Goal: Task Accomplishment & Management: Use online tool/utility

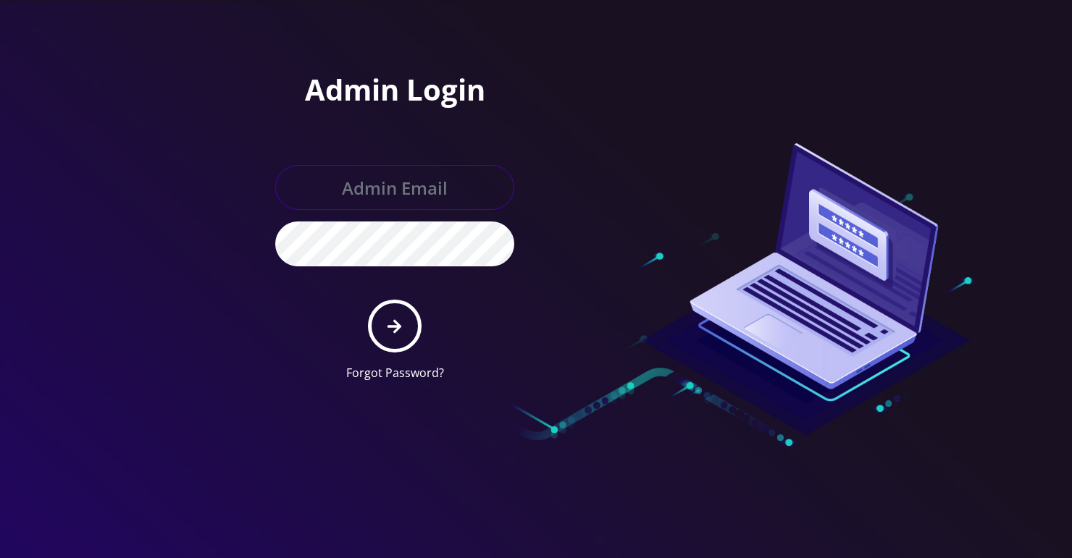
click at [411, 175] on input "text" at bounding box center [394, 187] width 239 height 45
type input "loren@teltik.com"
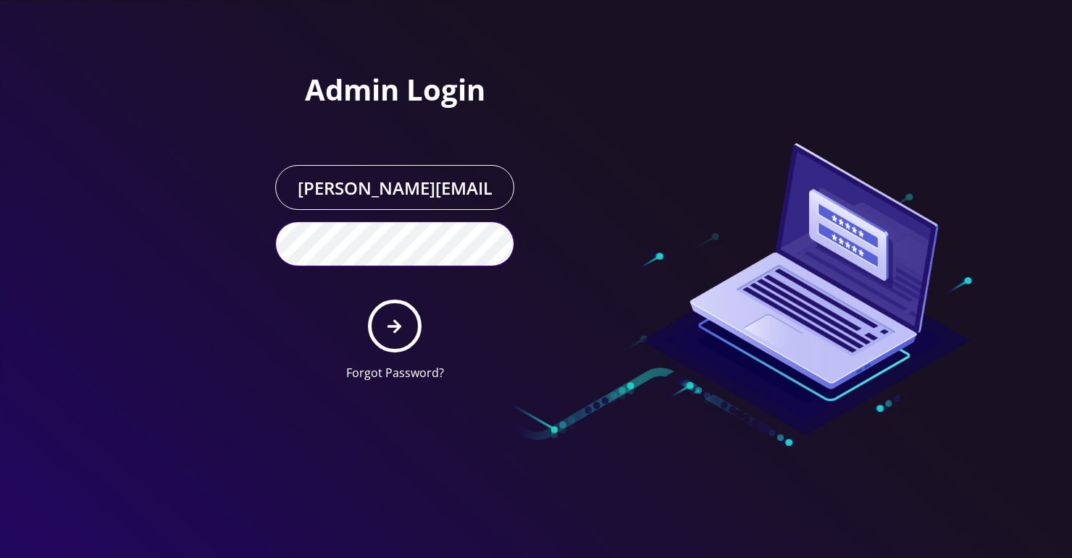
click at [368, 300] on button "submit" at bounding box center [394, 326] width 53 height 53
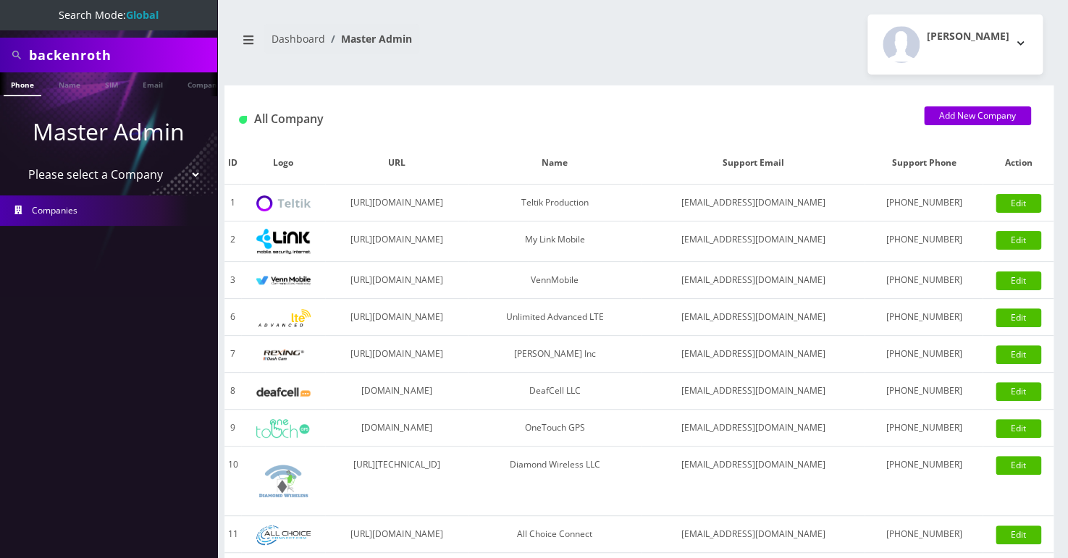
click at [75, 44] on input "backenroth" at bounding box center [121, 55] width 185 height 28
type input "[PERSON_NAME]"
click at [70, 91] on link "Name" at bounding box center [69, 84] width 36 height 24
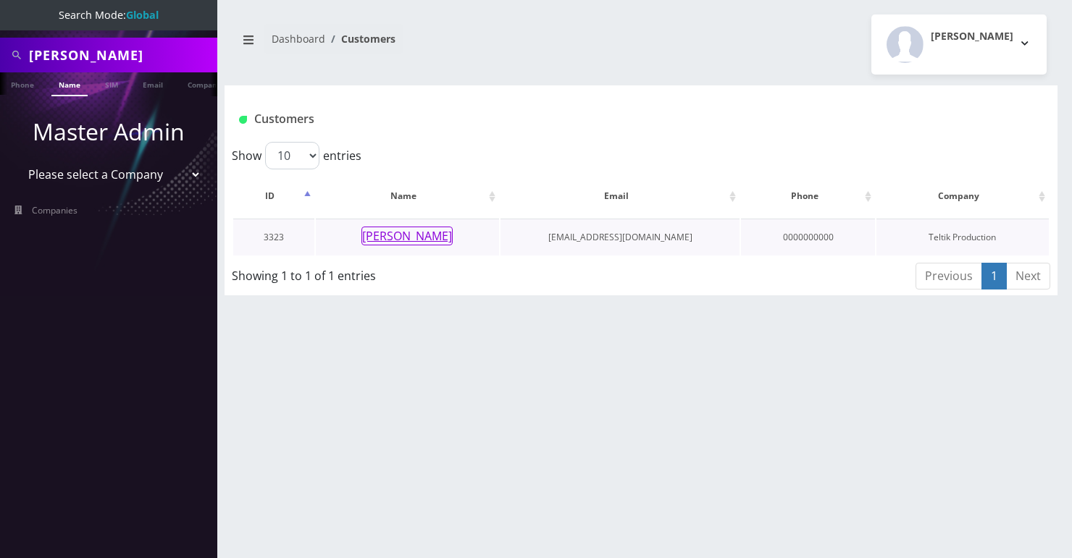
click at [422, 235] on button "[PERSON_NAME]" at bounding box center [406, 236] width 91 height 19
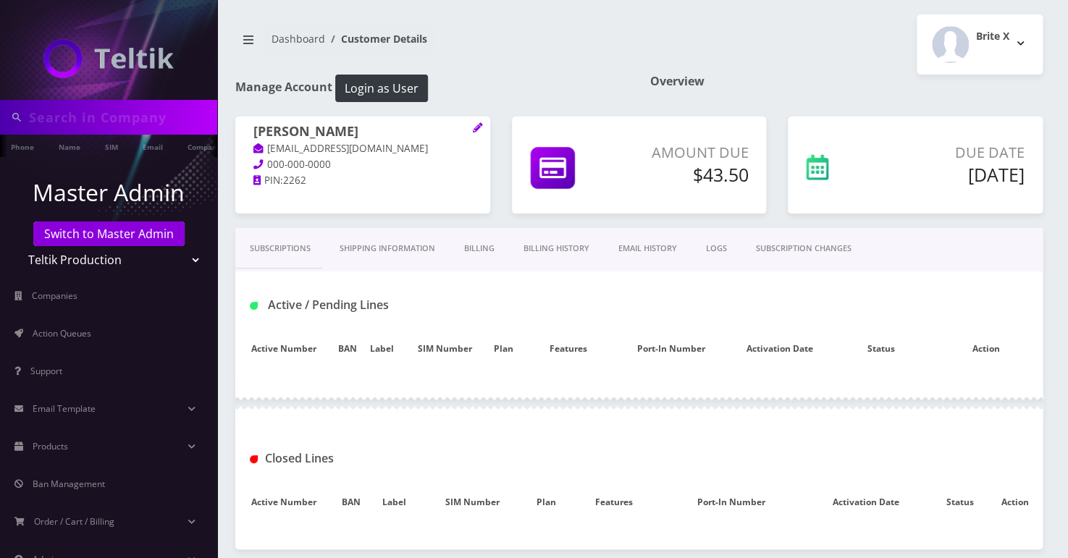
type input "[PERSON_NAME]"
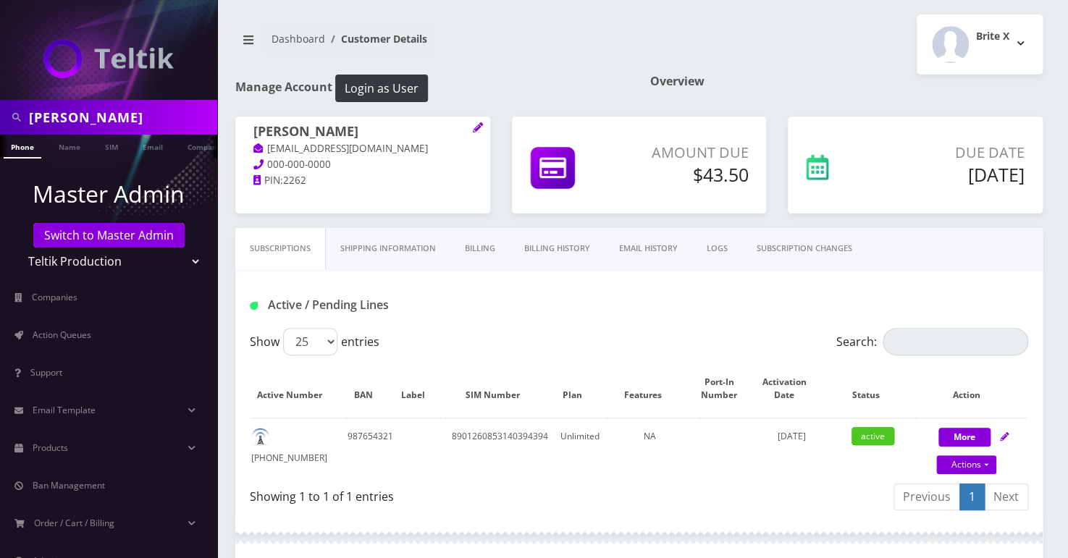
scroll to position [65, 0]
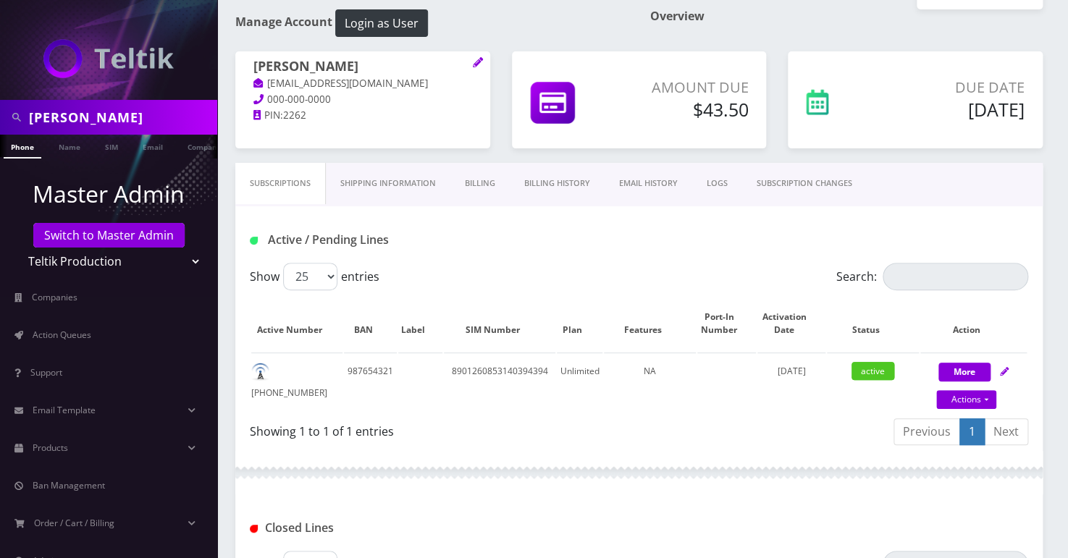
click at [477, 180] on link "Billing" at bounding box center [480, 183] width 59 height 41
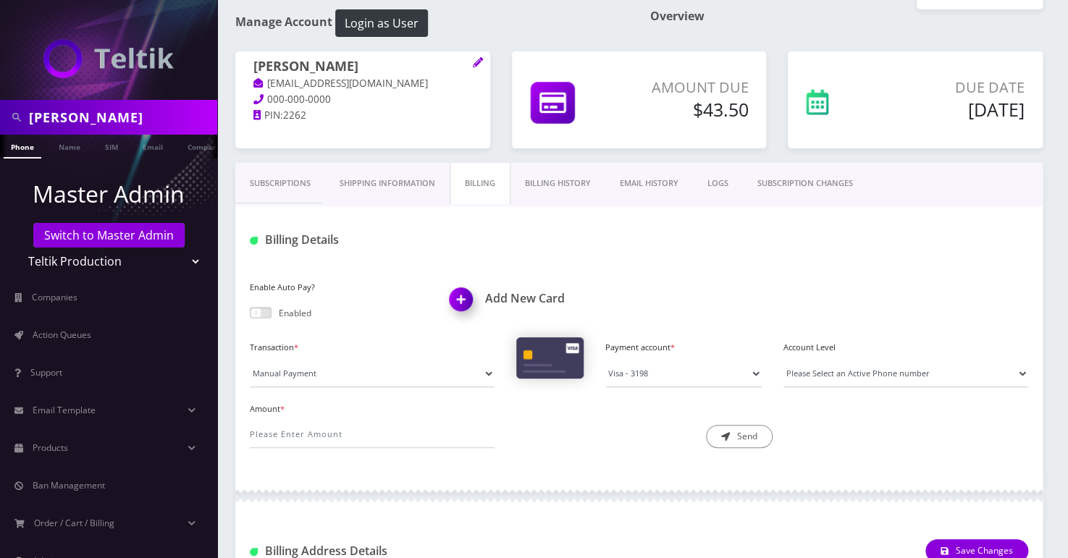
click at [263, 185] on link "Subscriptions" at bounding box center [280, 183] width 90 height 41
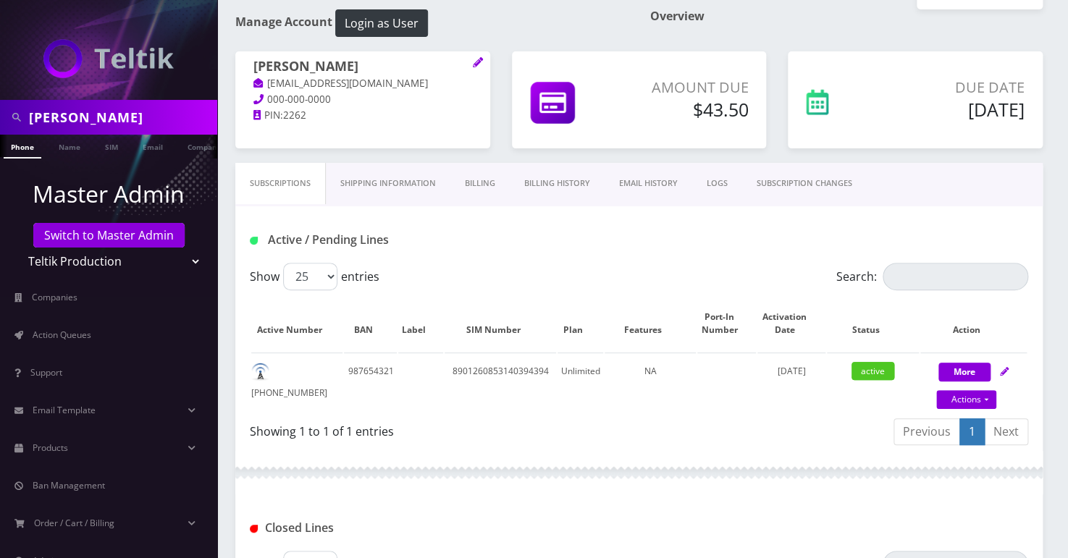
click at [491, 182] on link "Billing" at bounding box center [480, 183] width 59 height 41
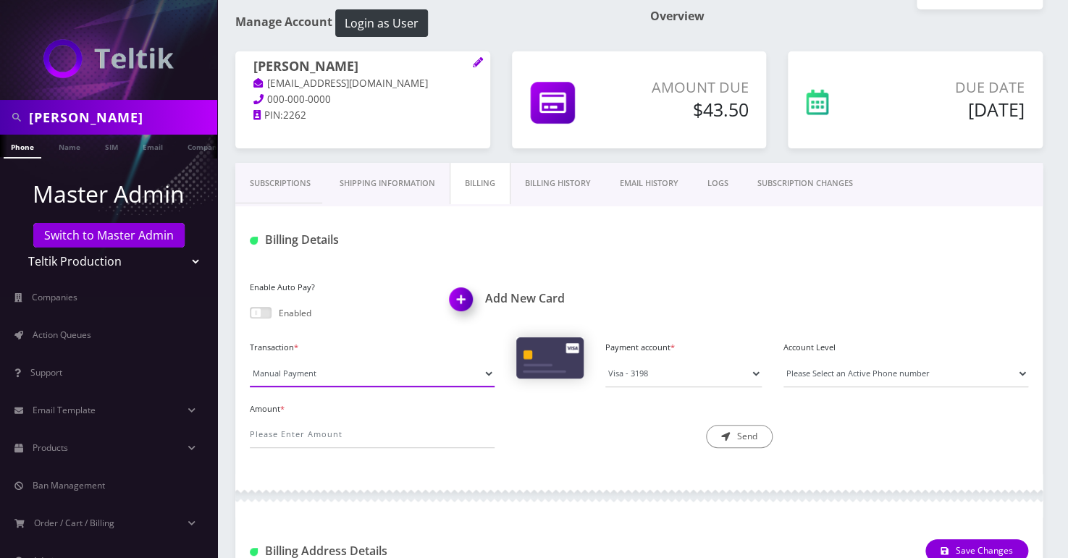
click at [306, 377] on select "Manual Payment Custom Charge Manual Credit Custom Invoice" at bounding box center [372, 374] width 245 height 28
select select "Custom Invoice"
click at [250, 360] on select "Manual Payment Custom Charge Manual Credit Custom Invoice" at bounding box center [372, 374] width 245 height 28
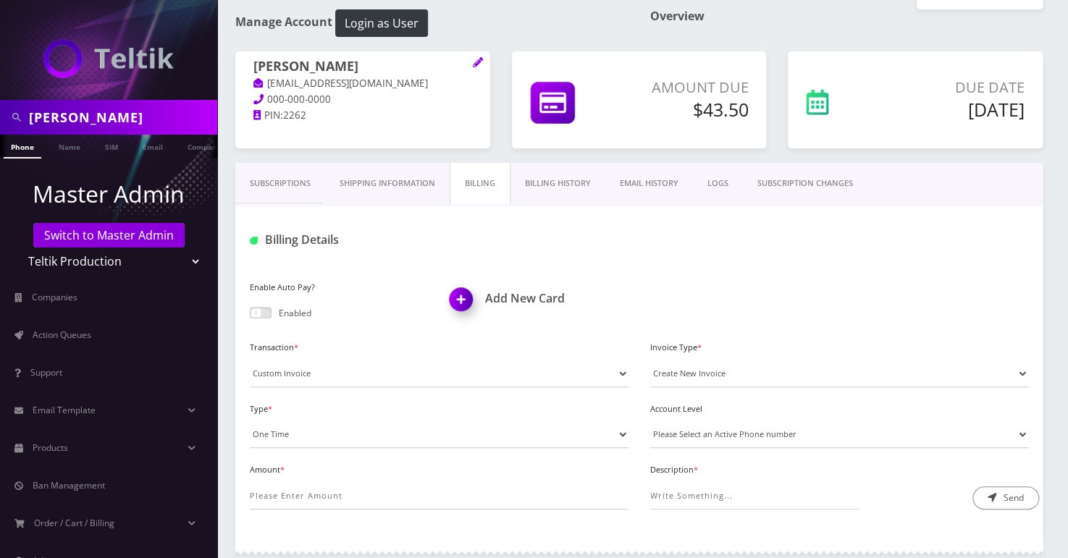
click at [793, 266] on div "Enable Auto Pay? Enabled Add New Card Transaction * Manual Payment Custom Charg…" at bounding box center [639, 399] width 808 height 273
click at [326, 503] on input "Amount *" at bounding box center [439, 496] width 379 height 28
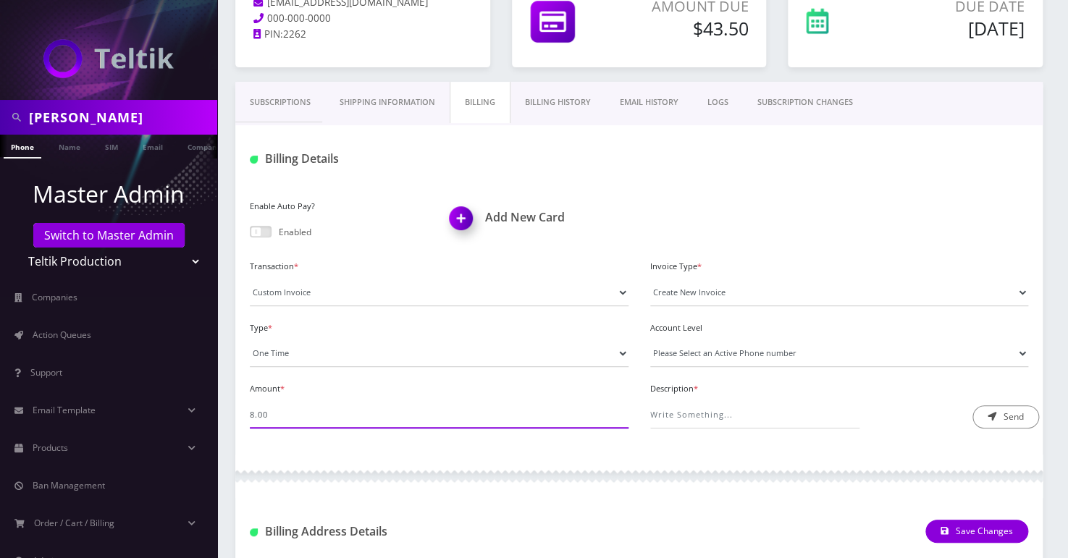
scroll to position [263, 0]
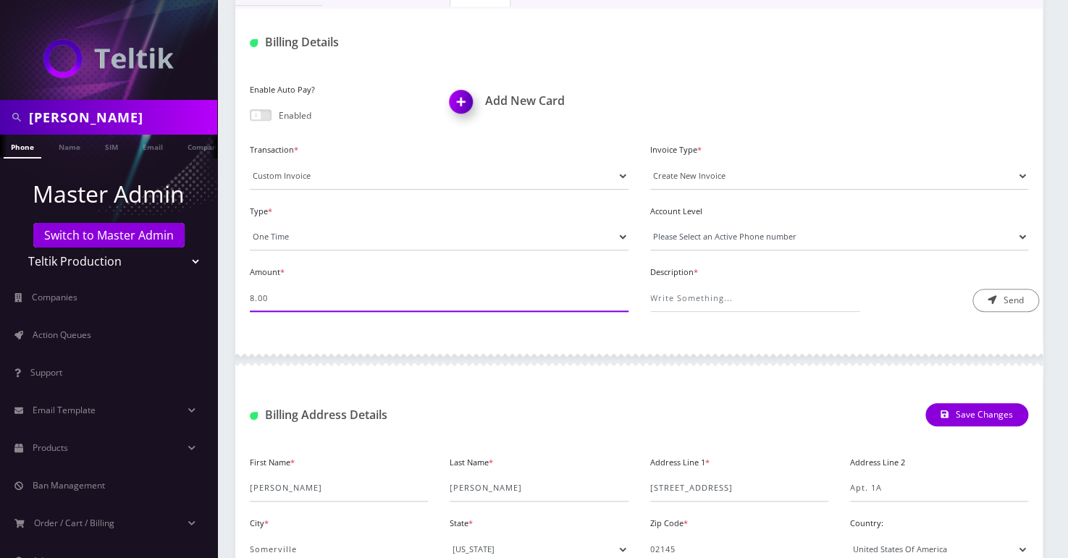
type input "8.00"
click at [775, 248] on select "Please Select an Active Phone number 7816581408" at bounding box center [839, 237] width 379 height 28
select select "44909"
click at [650, 223] on select "Please Select an Active Phone number 7816581408" at bounding box center [839, 237] width 379 height 28
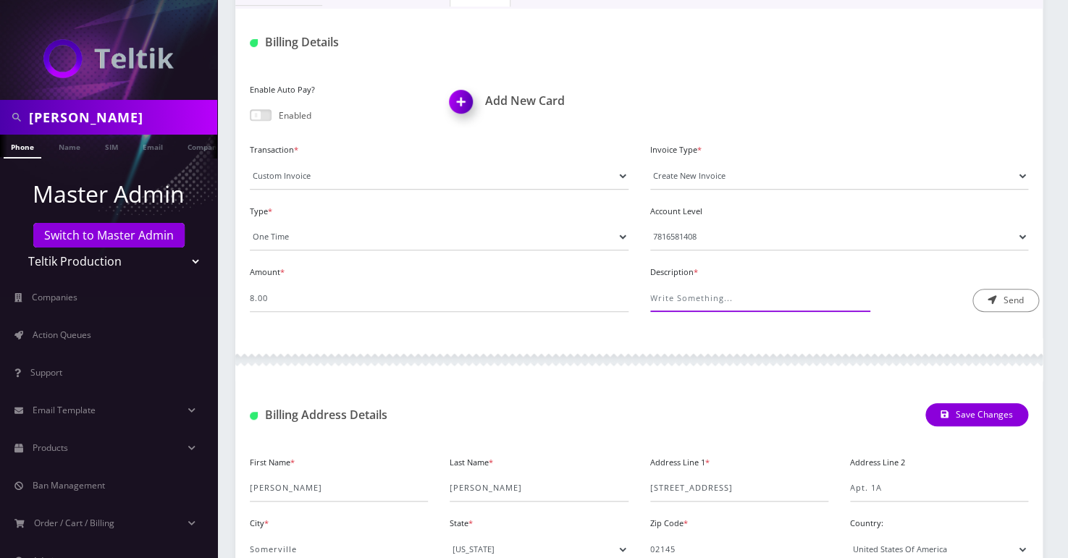
click at [712, 302] on input "Description *" at bounding box center [755, 299] width 210 height 28
click at [695, 246] on select "Please Select an Active Phone number 7816581408" at bounding box center [839, 237] width 379 height 28
click at [650, 223] on select "Please Select an Active Phone number 7816581408" at bounding box center [839, 237] width 379 height 28
click at [690, 303] on input "Description *" at bounding box center [755, 299] width 210 height 28
type input "cycle change 13>19 (6 days)"
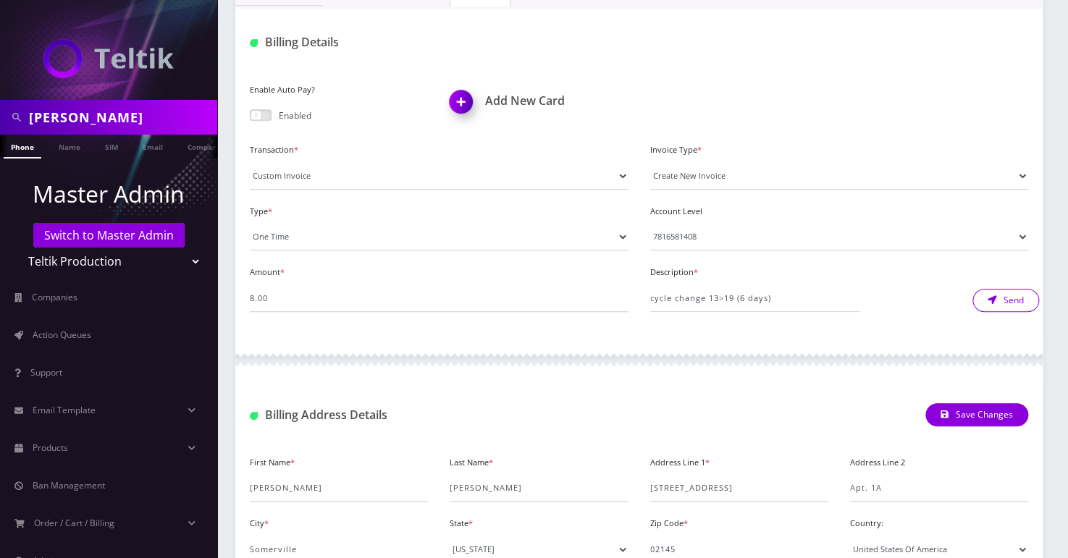
click at [987, 304] on button "Send" at bounding box center [1006, 300] width 67 height 23
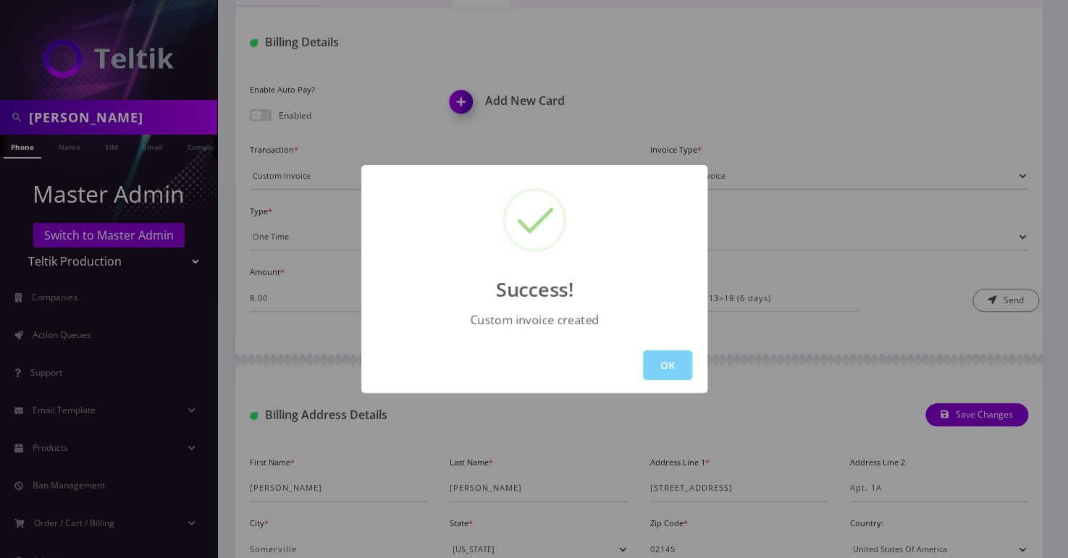
drag, startPoint x: 664, startPoint y: 368, endPoint x: 472, endPoint y: 235, distance: 234.3
click at [656, 362] on button "OK" at bounding box center [667, 366] width 49 height 30
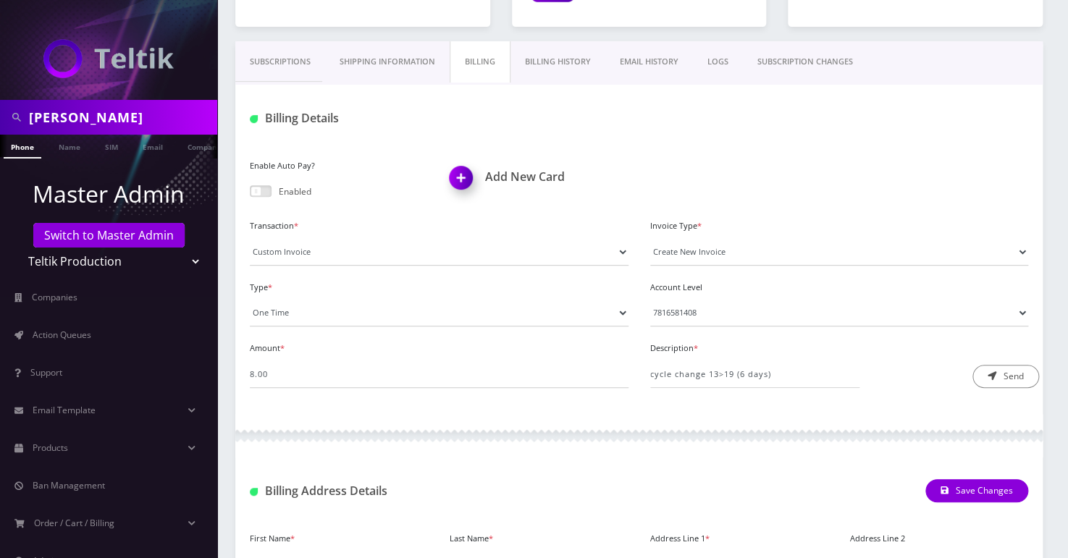
scroll to position [65, 0]
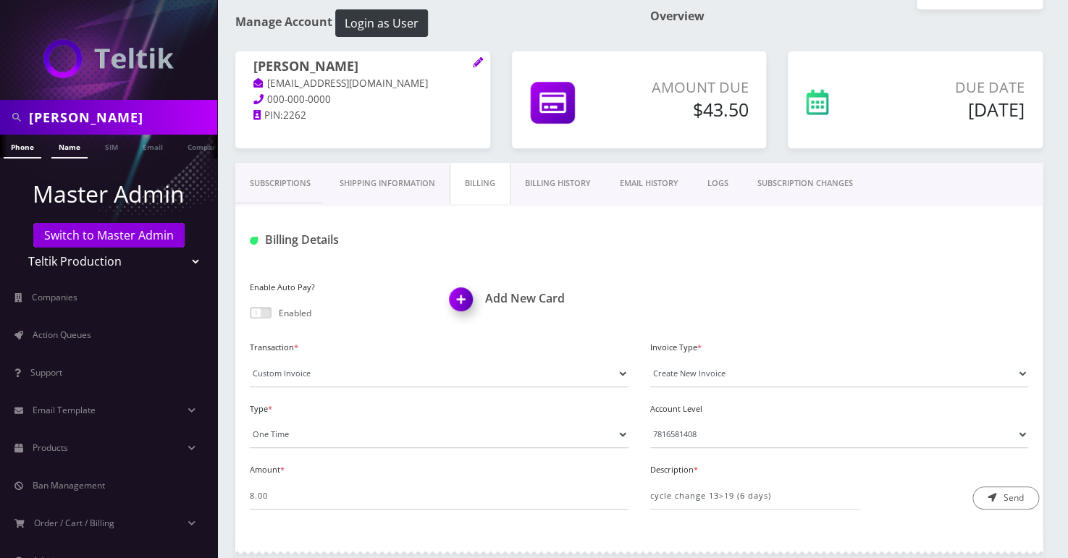
click at [58, 154] on link "Name" at bounding box center [69, 147] width 36 height 24
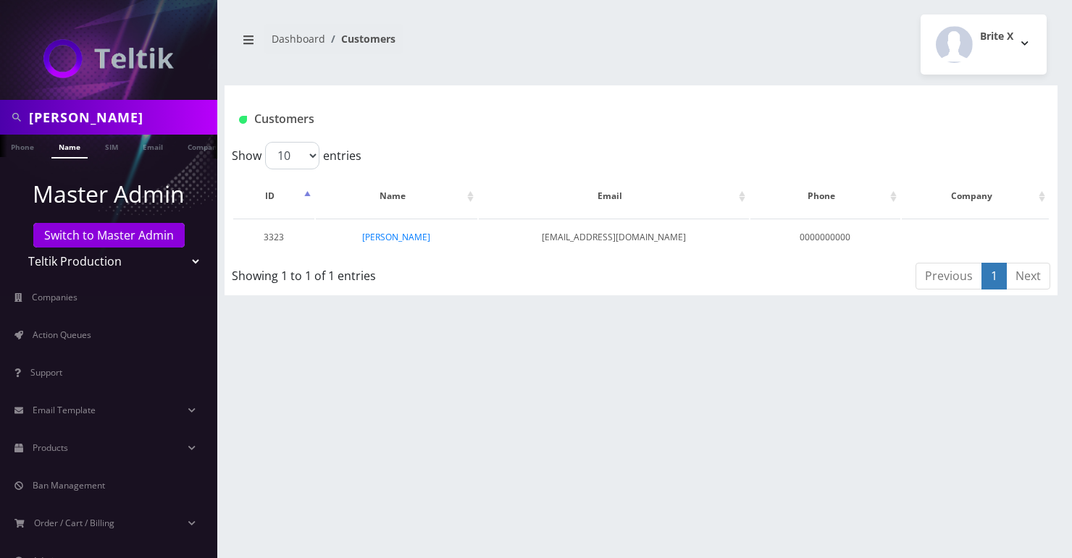
click at [28, 148] on link "Phone" at bounding box center [23, 146] width 38 height 22
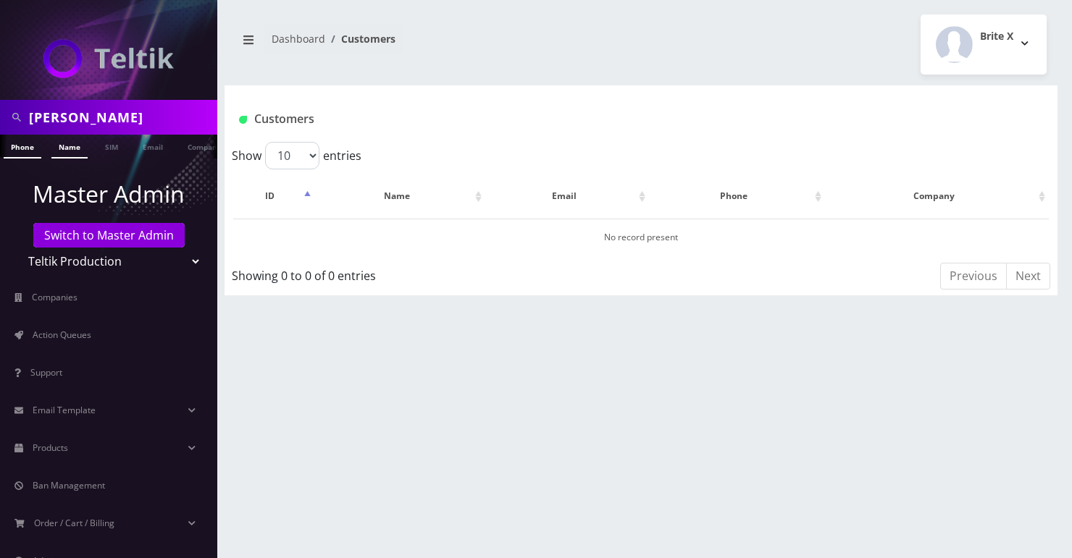
drag, startPoint x: 63, startPoint y: 150, endPoint x: 176, endPoint y: 176, distance: 116.0
click at [65, 151] on link "Name" at bounding box center [69, 147] width 36 height 24
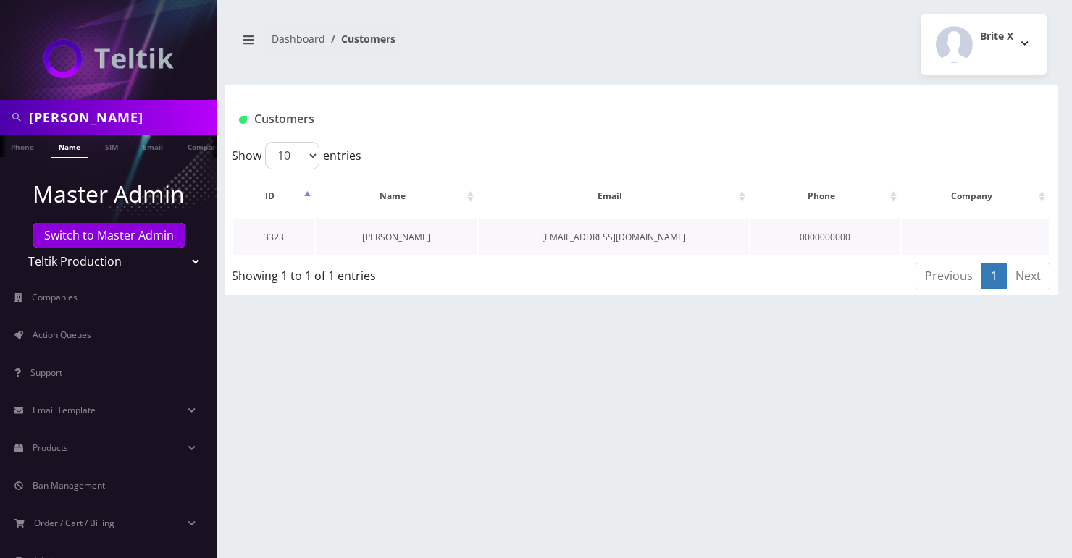
click at [398, 239] on link "Evelyn Moses" at bounding box center [396, 237] width 68 height 12
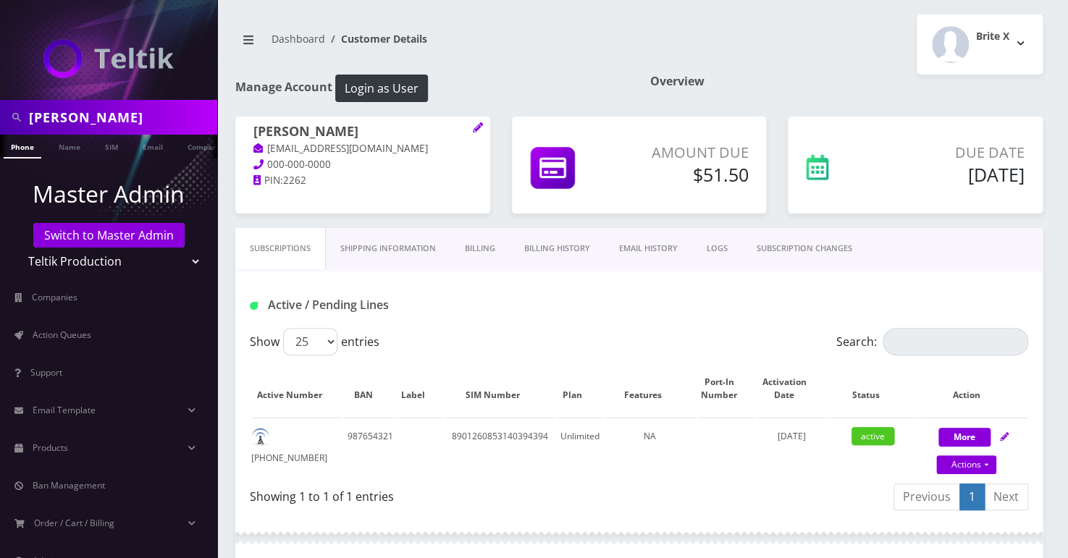
click at [53, 112] on input "[PERSON_NAME]" at bounding box center [121, 118] width 185 height 28
paste input "[PERSON_NAME]"
type input "[PERSON_NAME]"
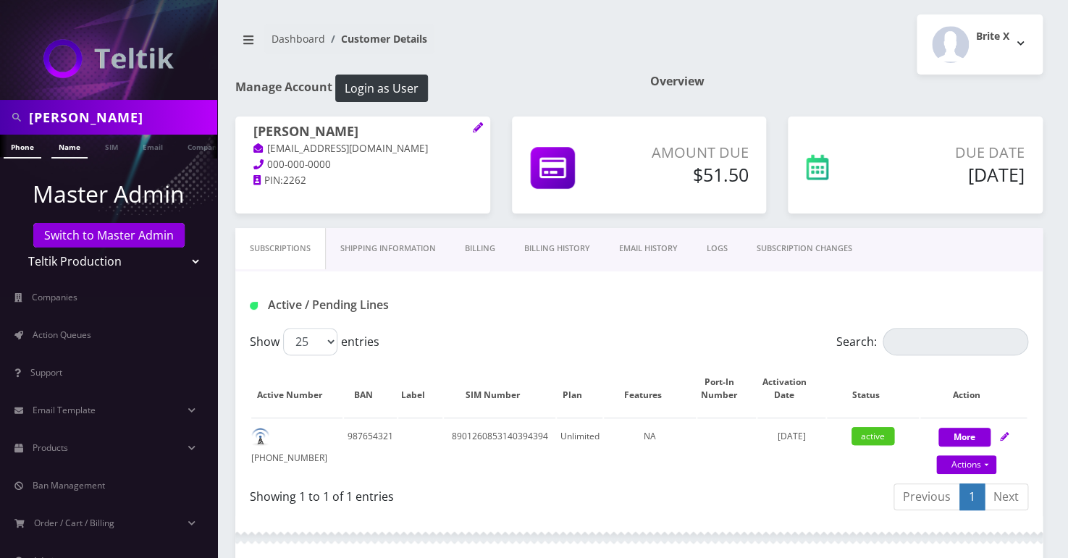
click at [71, 145] on link "Name" at bounding box center [69, 147] width 36 height 24
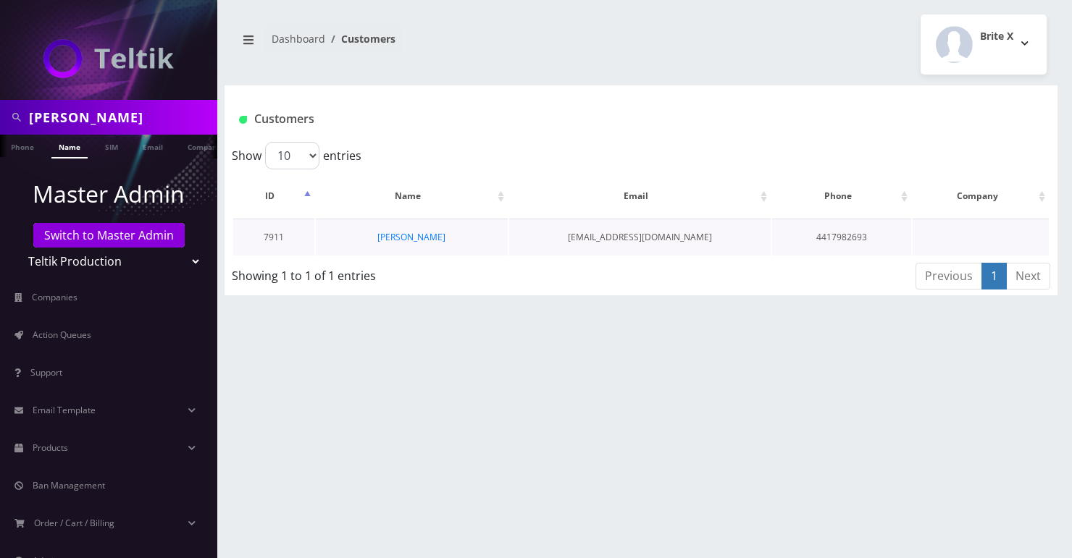
click at [394, 243] on td "rochel Shvarzbord" at bounding box center [412, 237] width 192 height 37
click at [395, 239] on link "rochel Shvarzbord" at bounding box center [411, 237] width 68 height 12
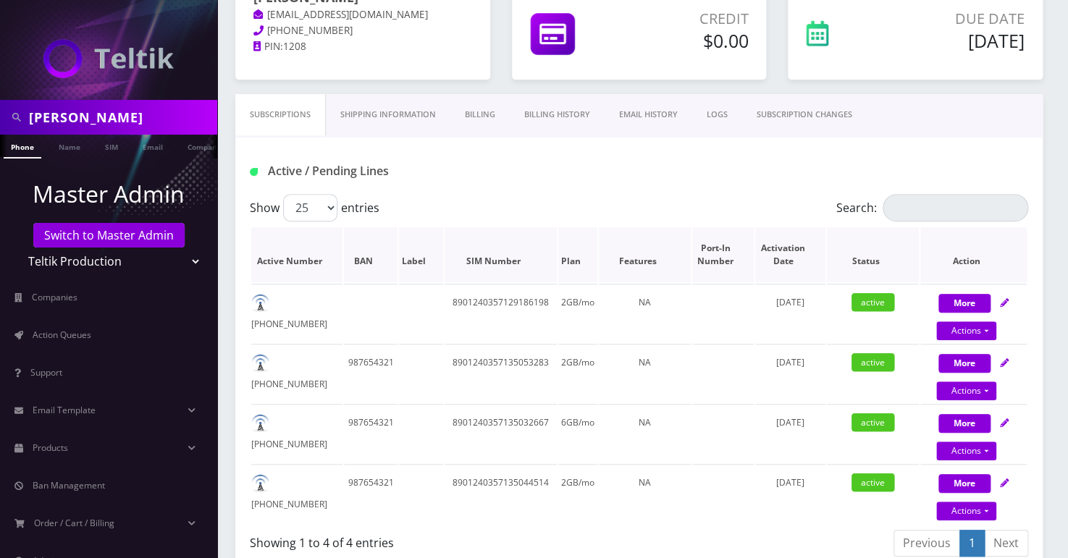
scroll to position [117, 0]
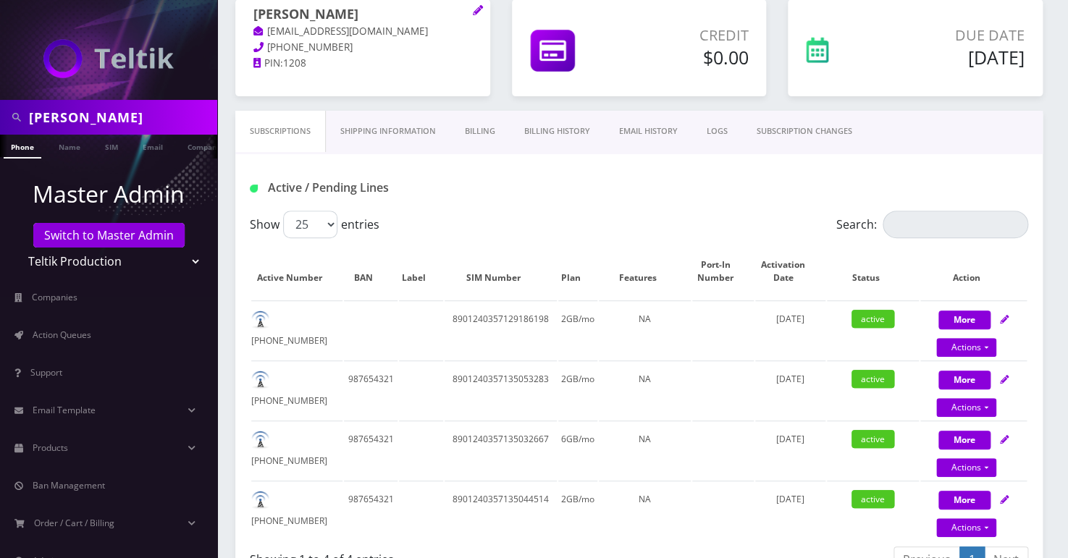
click at [579, 127] on link "Billing History" at bounding box center [557, 131] width 95 height 41
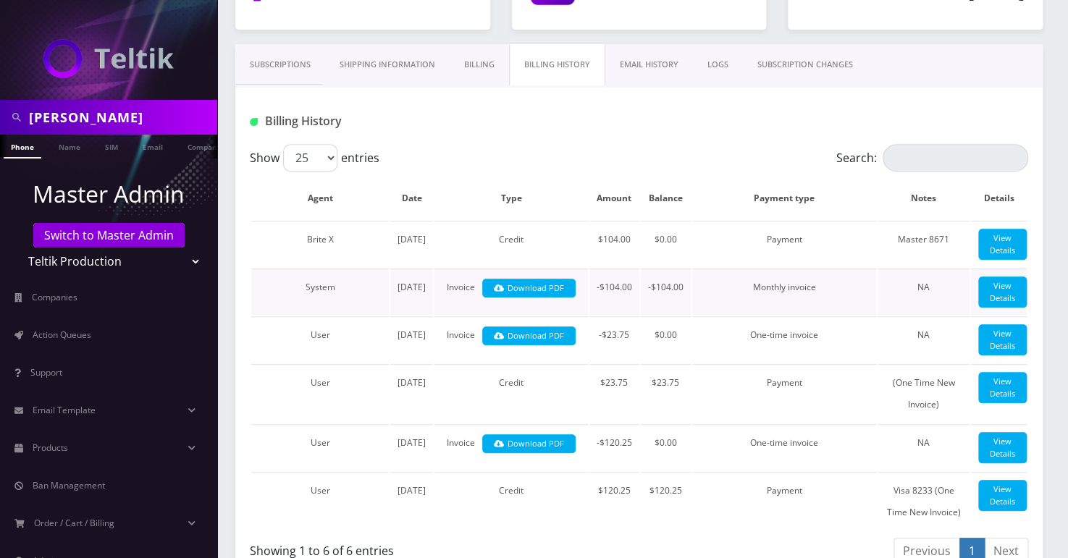
scroll to position [58, 0]
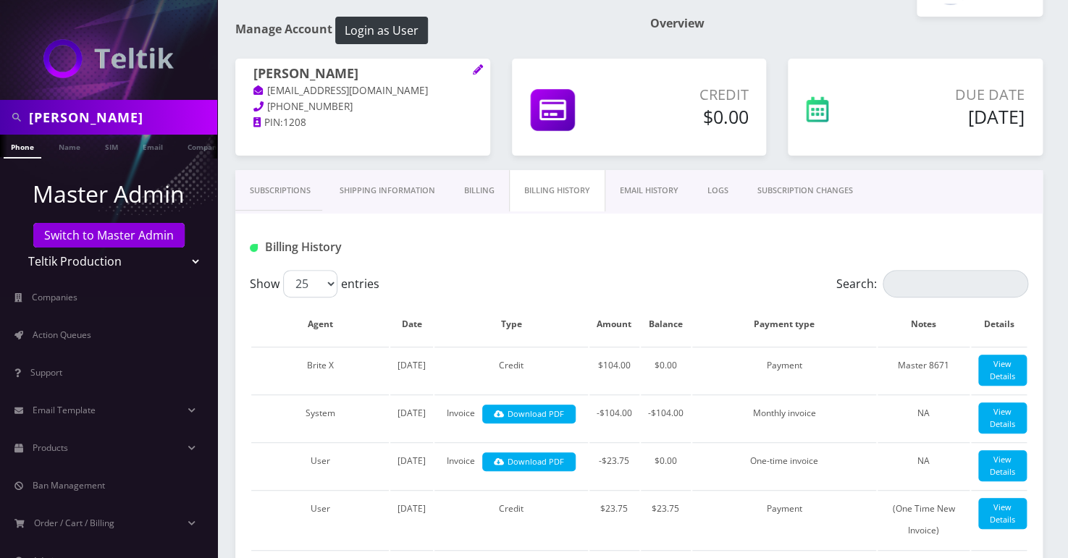
click at [658, 256] on div at bounding box center [773, 247] width 534 height 24
click at [485, 190] on link "Billing" at bounding box center [479, 190] width 59 height 41
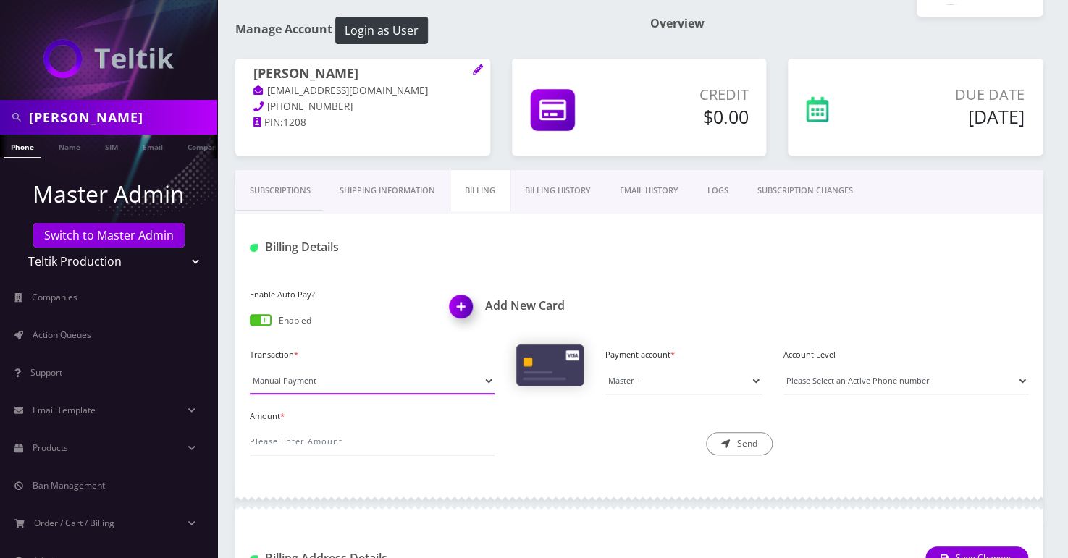
click at [302, 381] on select "Manual Payment Custom Charge Manual Credit Custom Invoice" at bounding box center [372, 381] width 245 height 28
select select "Manual Credit"
click at [250, 367] on select "Manual Payment Custom Charge Manual Credit Custom Invoice" at bounding box center [372, 381] width 245 height 28
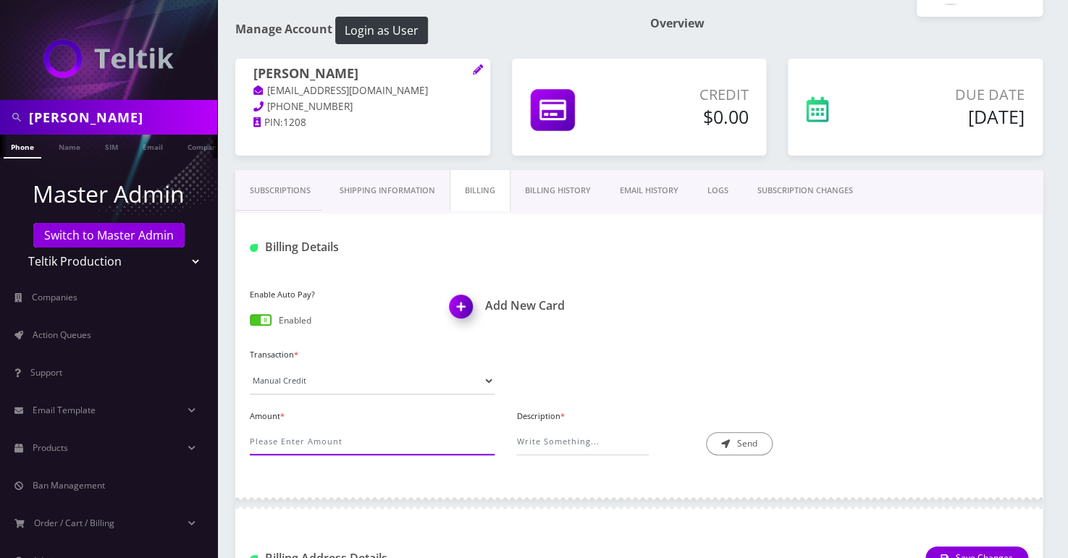
click at [290, 447] on input "Amount *" at bounding box center [372, 442] width 245 height 28
type input "14.00"
type input "TWOS - 21 days"
click at [757, 446] on button "Send" at bounding box center [739, 443] width 67 height 23
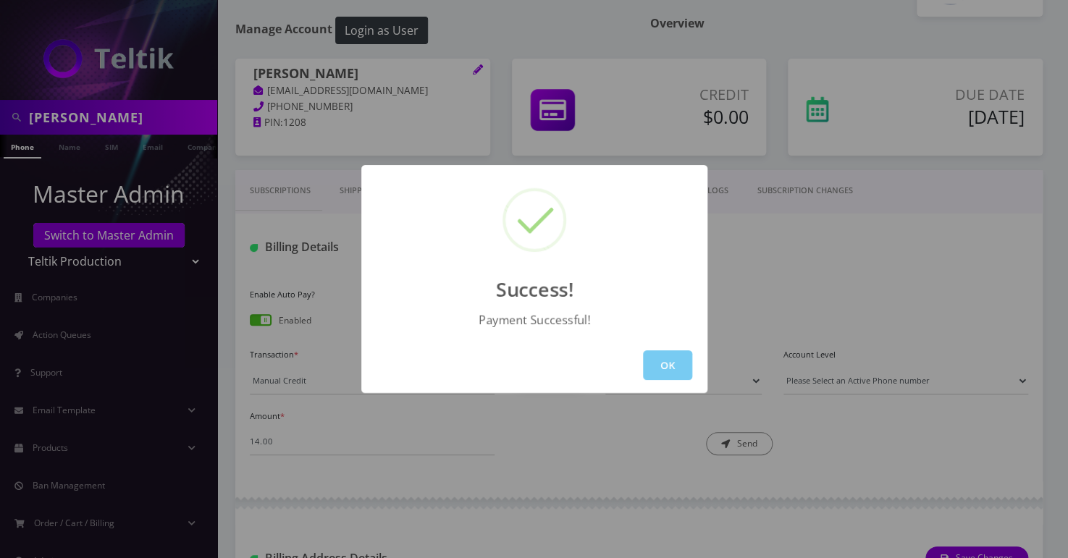
click at [648, 369] on button "OK" at bounding box center [667, 366] width 49 height 30
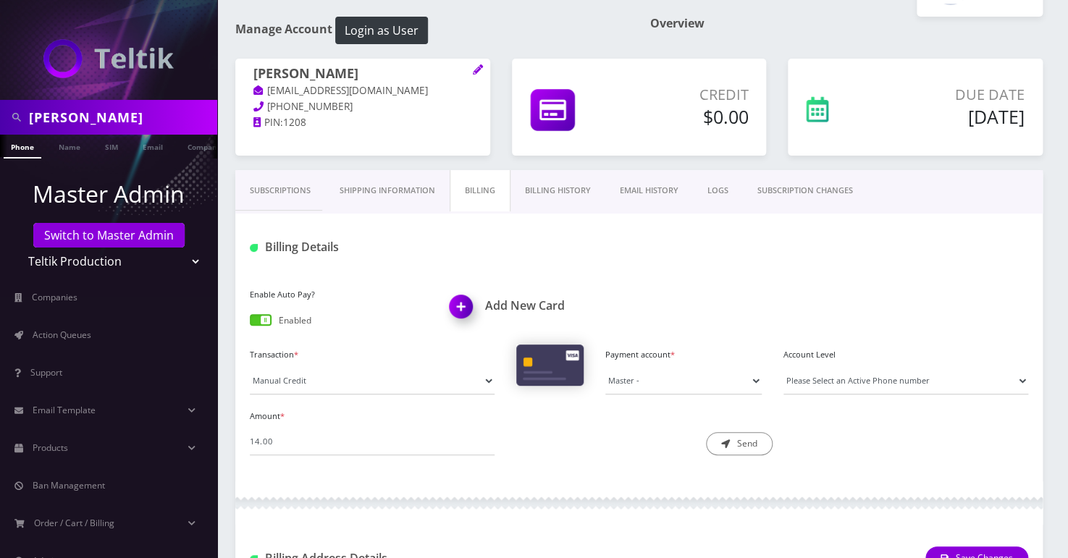
click at [59, 265] on select "Teltik Production My Link Mobile VennMobile Unlimited Advanced LTE Rexing Inc D…" at bounding box center [109, 262] width 185 height 28
select select "13"
click at [17, 248] on select "Teltik Production My Link Mobile VennMobile Unlimited Advanced LTE Rexing Inc D…" at bounding box center [109, 262] width 185 height 28
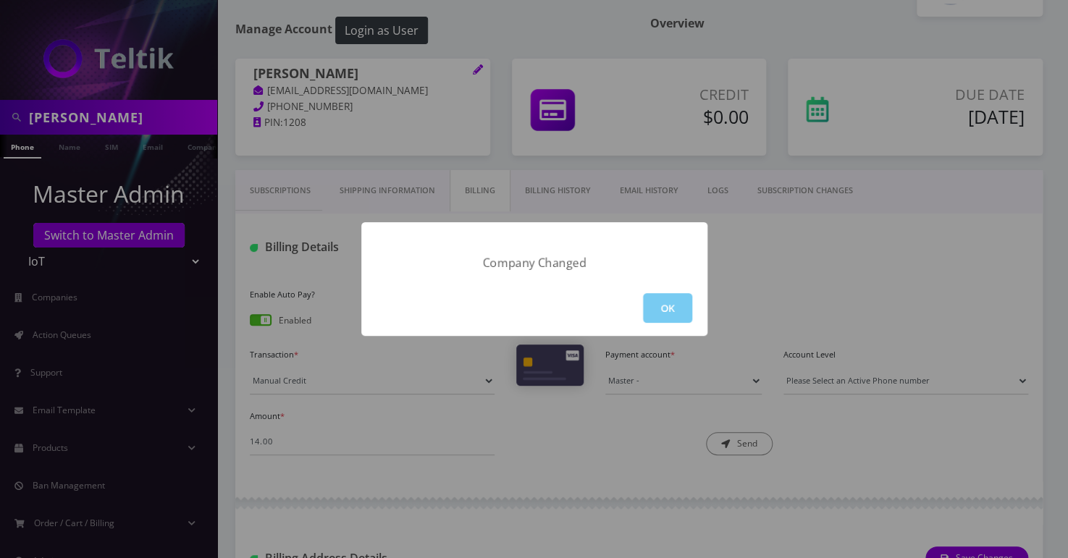
click at [674, 309] on button "OK" at bounding box center [667, 308] width 49 height 30
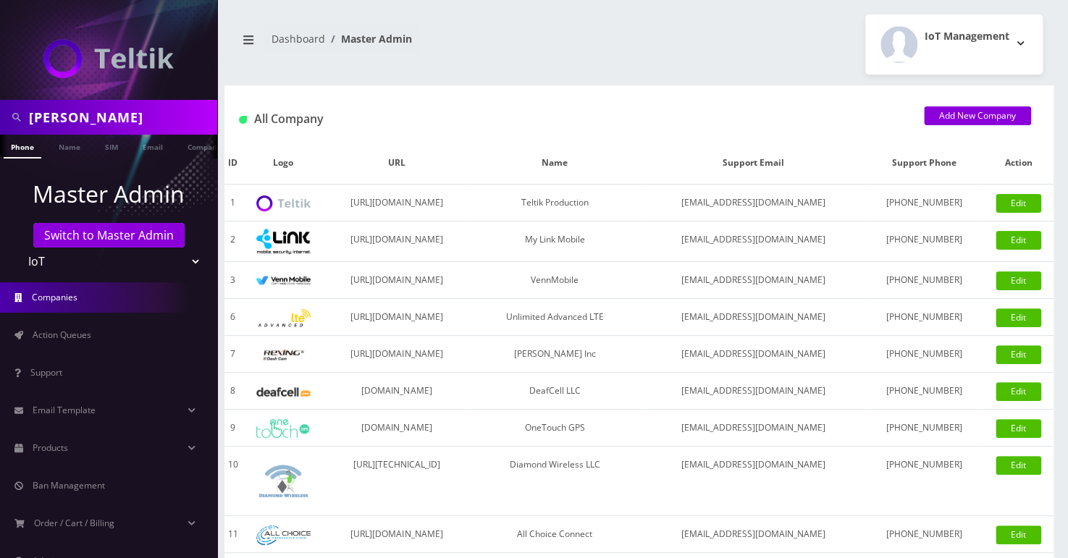
click at [51, 112] on input "[PERSON_NAME]" at bounding box center [121, 118] width 185 height 28
paste input "Erica Madar"
type input "Erica Madar"
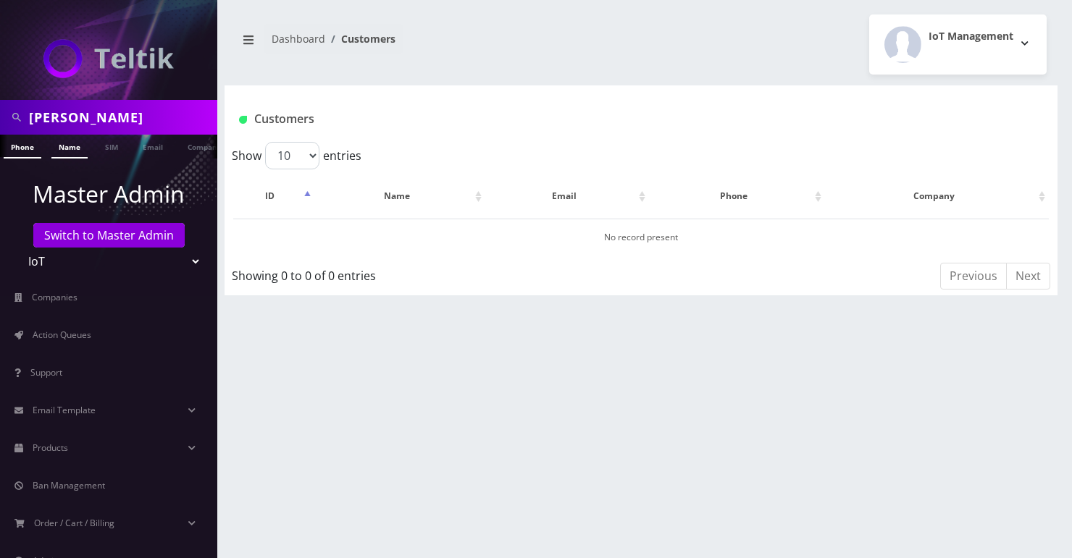
click at [62, 144] on link "Name" at bounding box center [69, 147] width 36 height 24
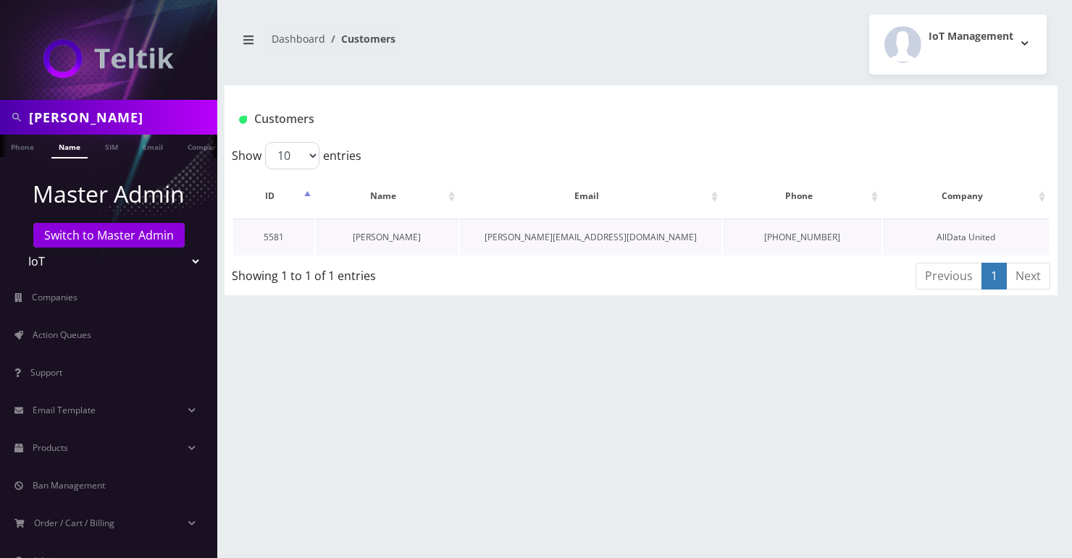
click at [373, 239] on link "[PERSON_NAME]" at bounding box center [387, 237] width 68 height 12
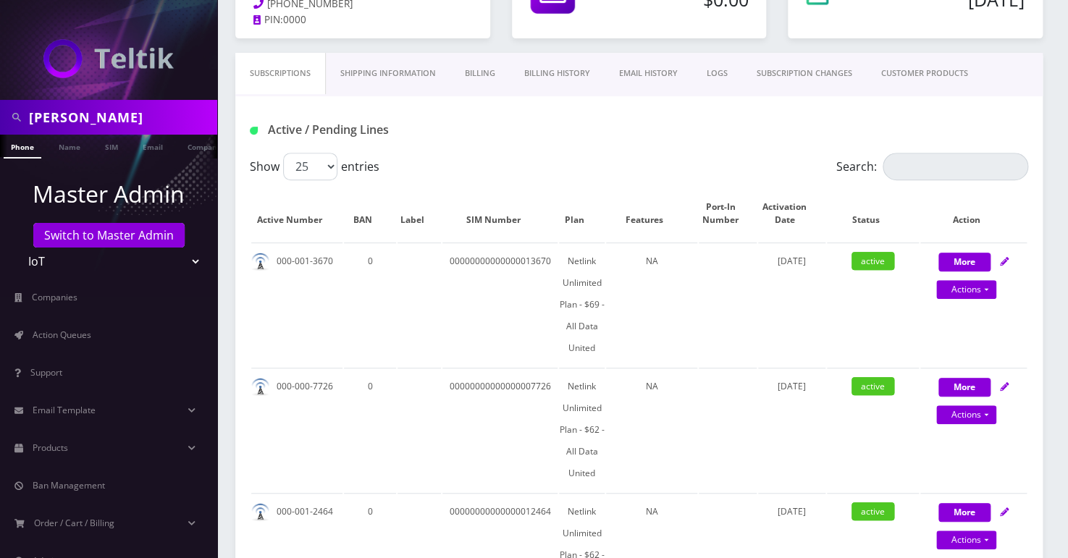
scroll to position [131, 0]
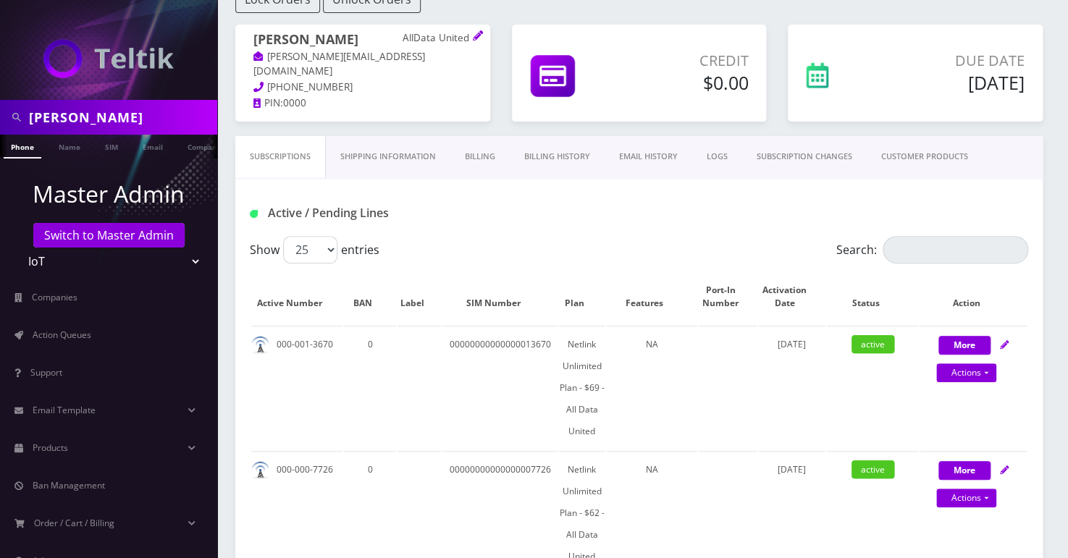
click at [533, 152] on link "Billing History" at bounding box center [557, 156] width 95 height 41
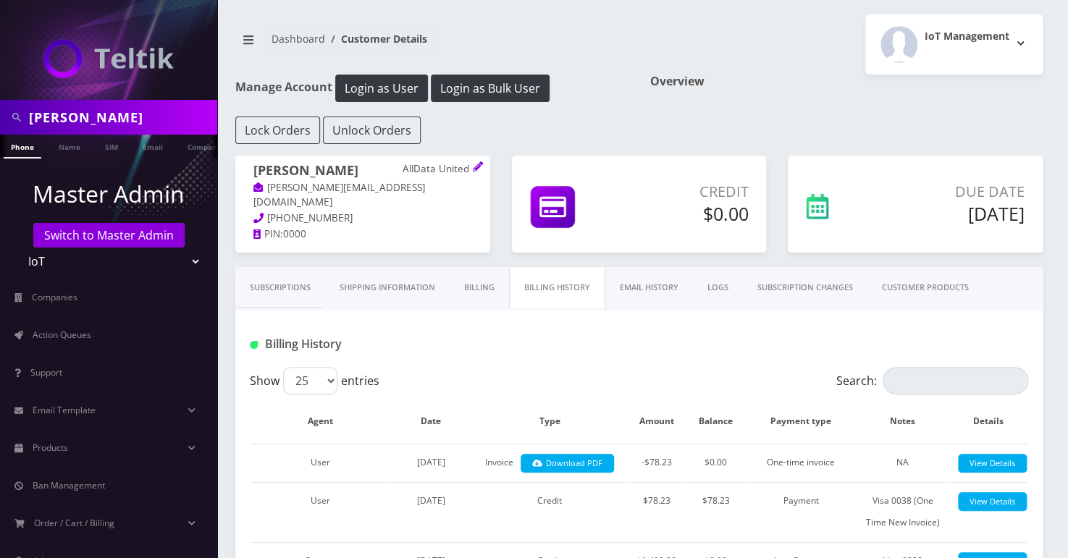
click at [289, 295] on link "Subscriptions" at bounding box center [280, 287] width 90 height 41
